Goal: Task Accomplishment & Management: Manage account settings

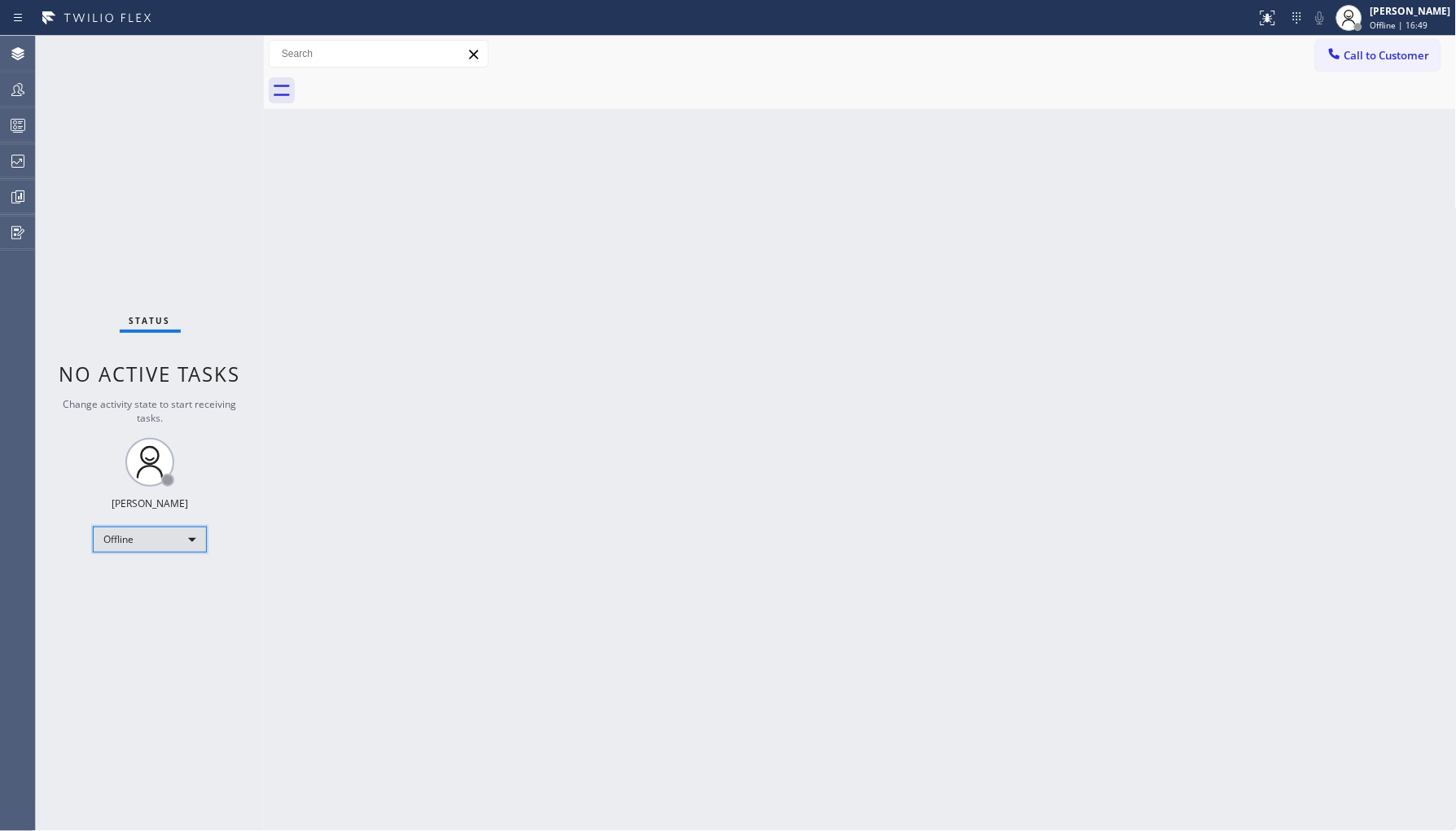
click at [174, 531] on div "Offline" at bounding box center [149, 540] width 114 height 26
click at [150, 597] on li "Unavailable" at bounding box center [148, 602] width 111 height 20
click at [21, 152] on icon at bounding box center [18, 161] width 20 height 20
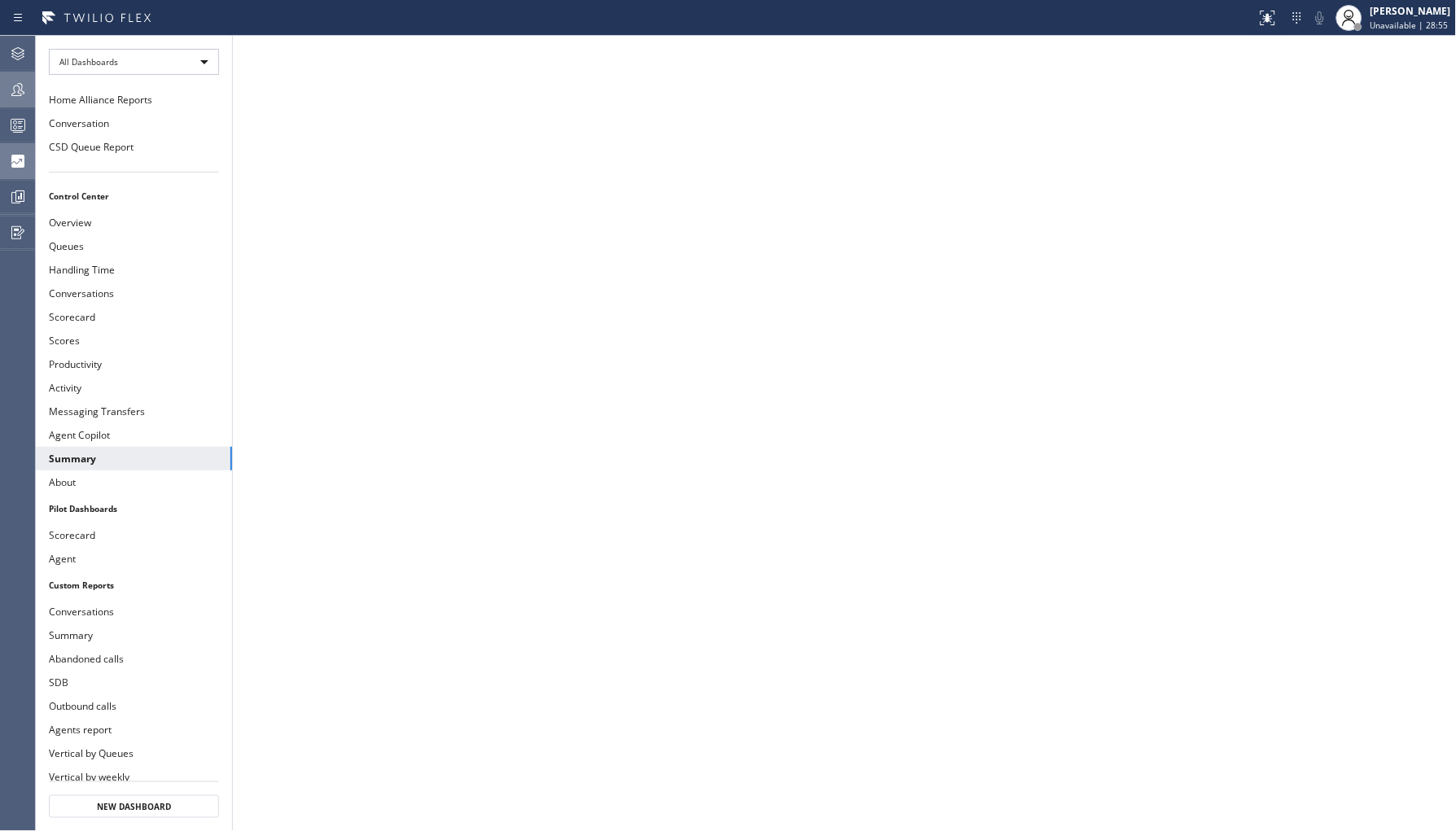
click at [17, 92] on icon at bounding box center [18, 89] width 20 height 20
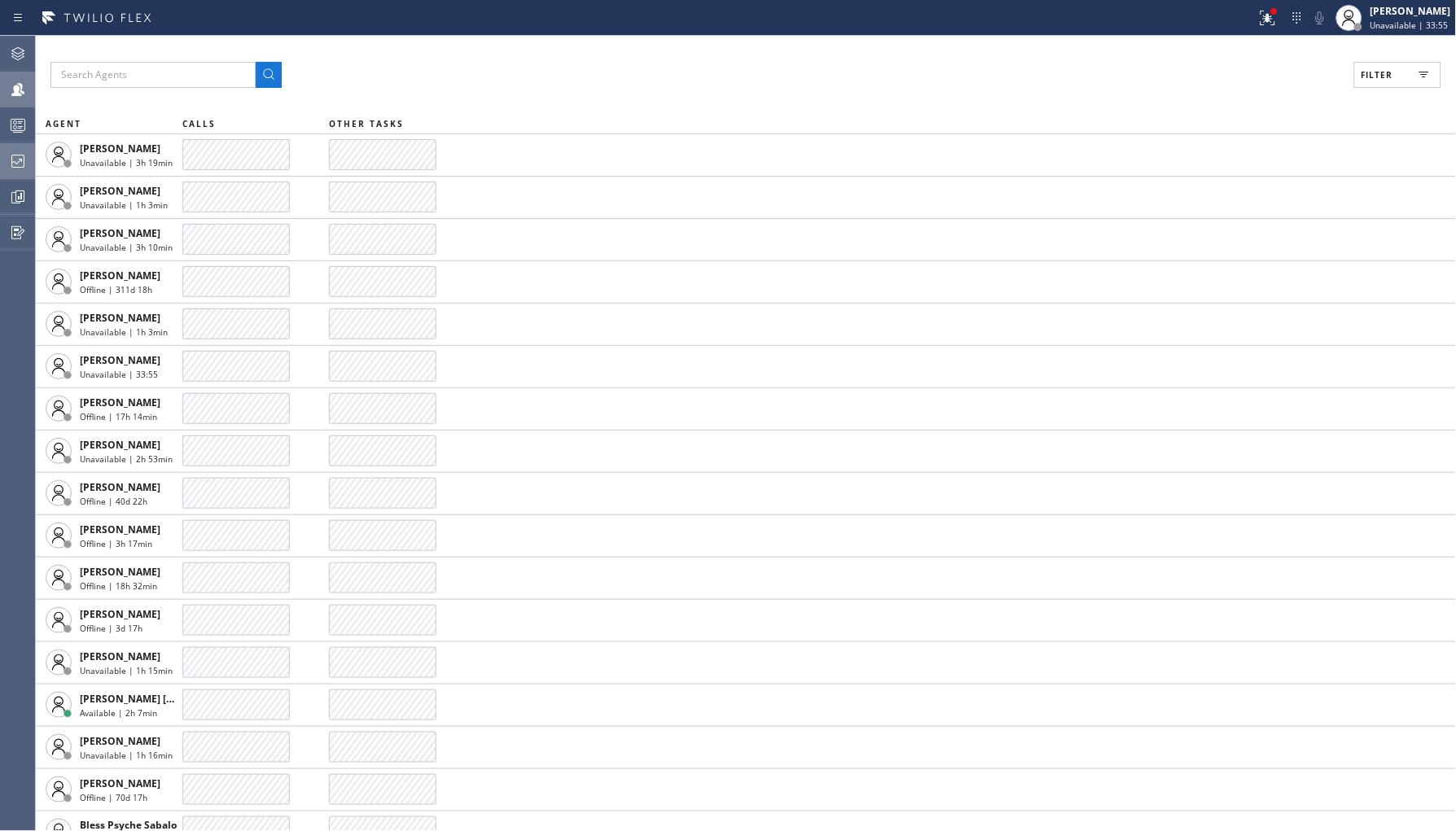
click at [1379, 71] on span "Filter" at bounding box center [1377, 75] width 32 height 11
click at [1253, 184] on div "Available" at bounding box center [1326, 193] width 260 height 26
click at [1265, 215] on label "Unavailable" at bounding box center [1335, 218] width 214 height 14
click at [1229, 215] on input "Unavailable" at bounding box center [1219, 218] width 20 height 20
checkbox input "true"
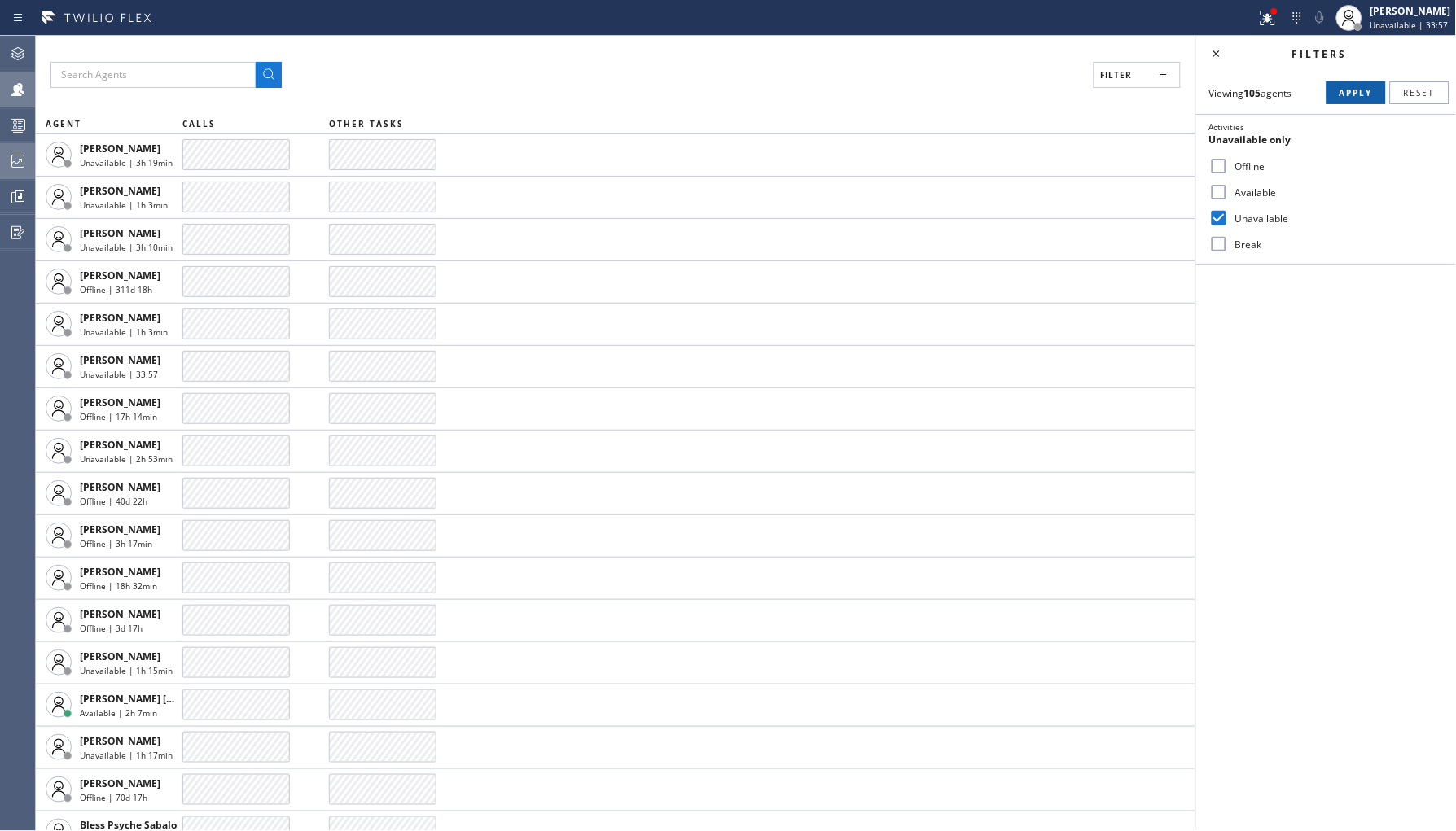
click at [1337, 88] on button "Apply" at bounding box center [1356, 93] width 60 height 23
